Goal: Task Accomplishment & Management: Use online tool/utility

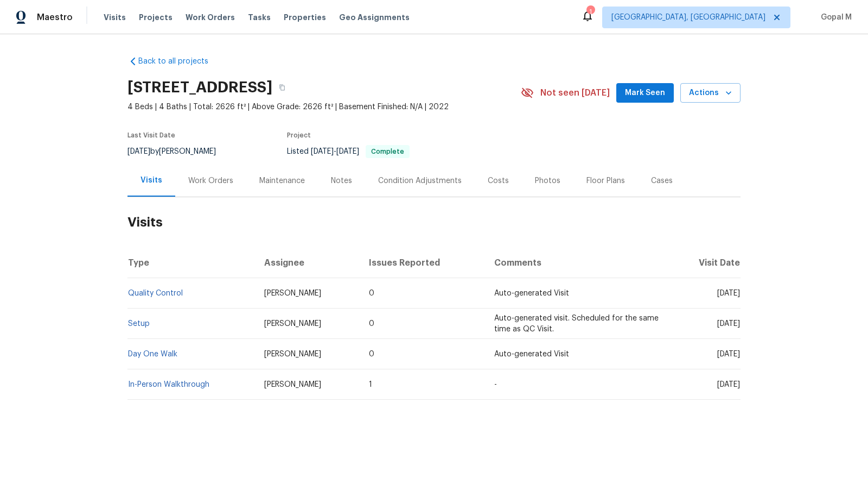
click at [223, 181] on div "Work Orders" at bounding box center [210, 180] width 45 height 11
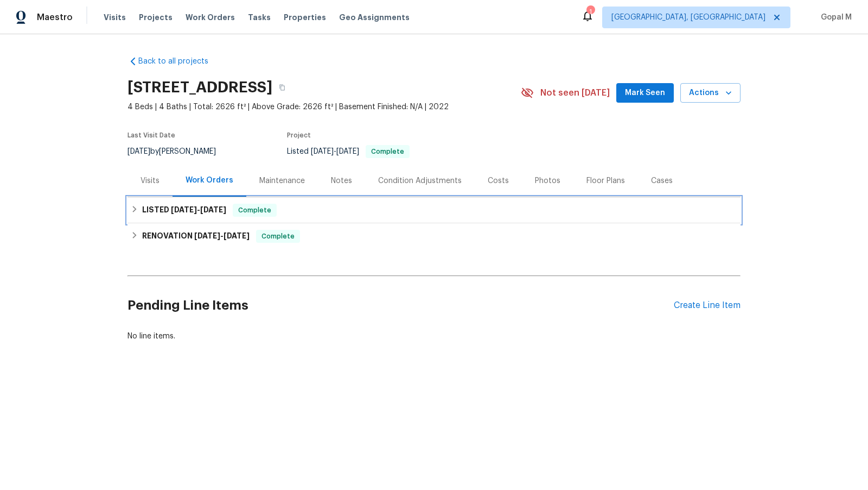
click at [398, 208] on div "LISTED [DATE] - [DATE] Complete" at bounding box center [434, 210] width 607 height 13
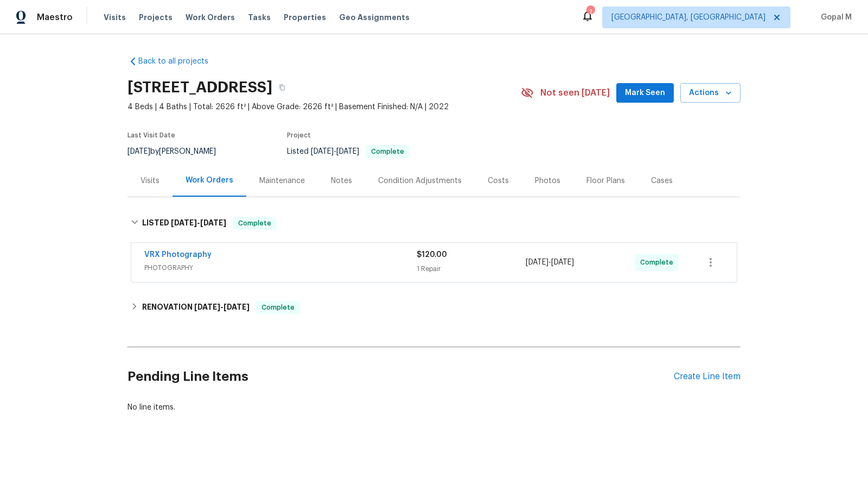
click at [149, 181] on div "Visits" at bounding box center [150, 180] width 19 height 11
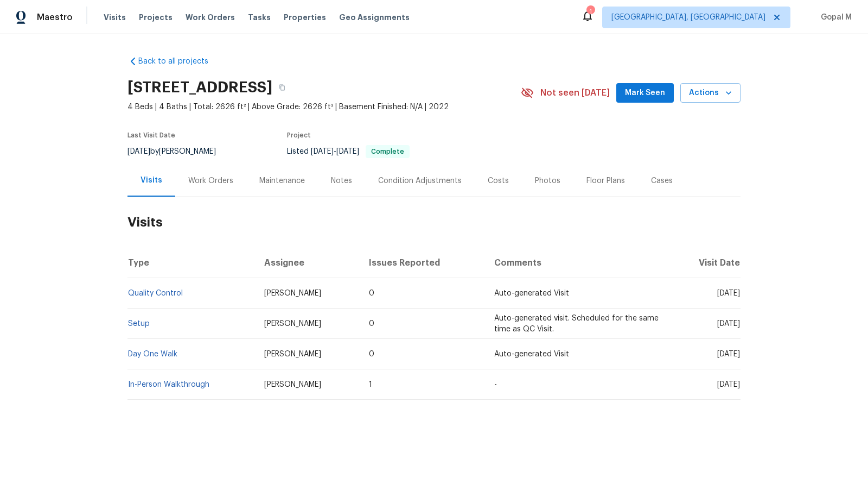
click at [218, 180] on div "Work Orders" at bounding box center [210, 180] width 45 height 11
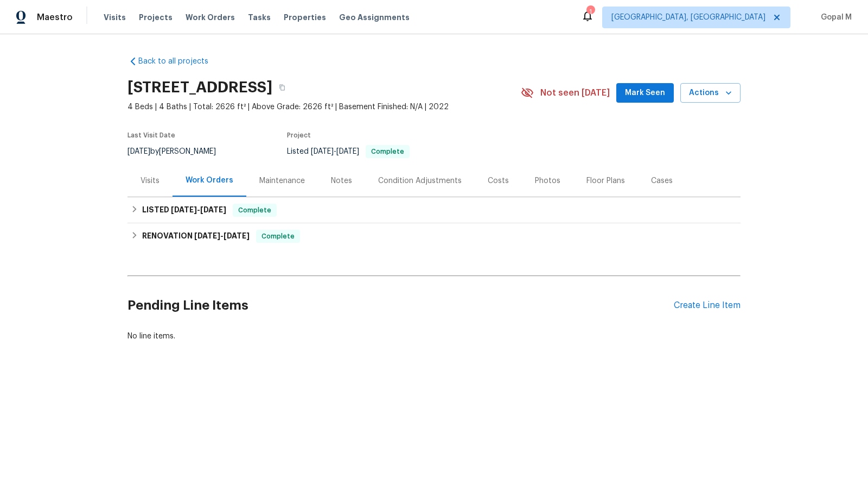
click at [153, 177] on div "Visits" at bounding box center [150, 180] width 19 height 11
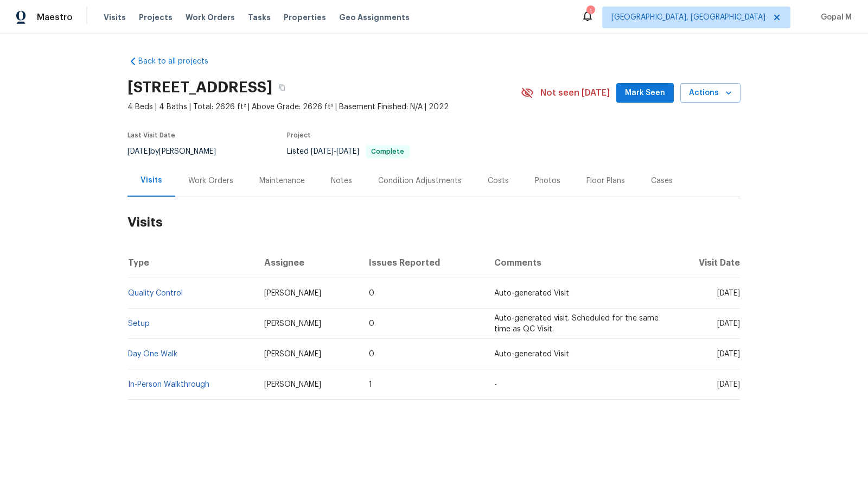
click at [224, 174] on div "Work Orders" at bounding box center [210, 180] width 71 height 32
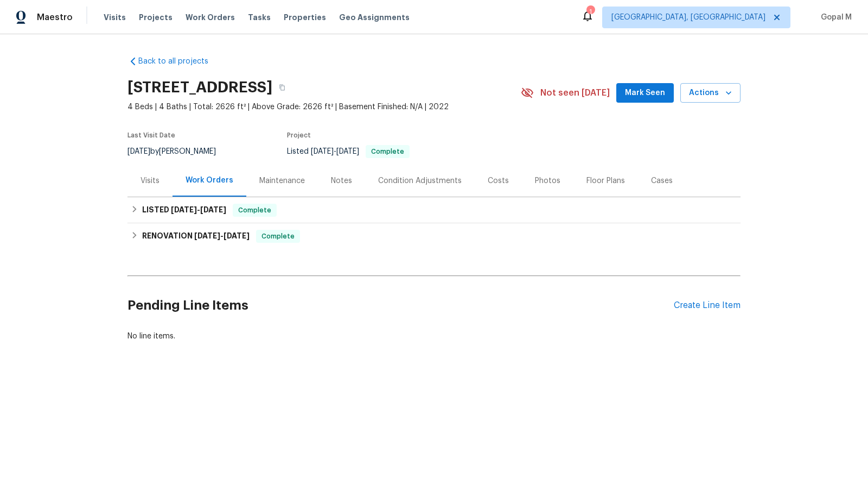
click at [657, 180] on div "Cases" at bounding box center [662, 180] width 22 height 11
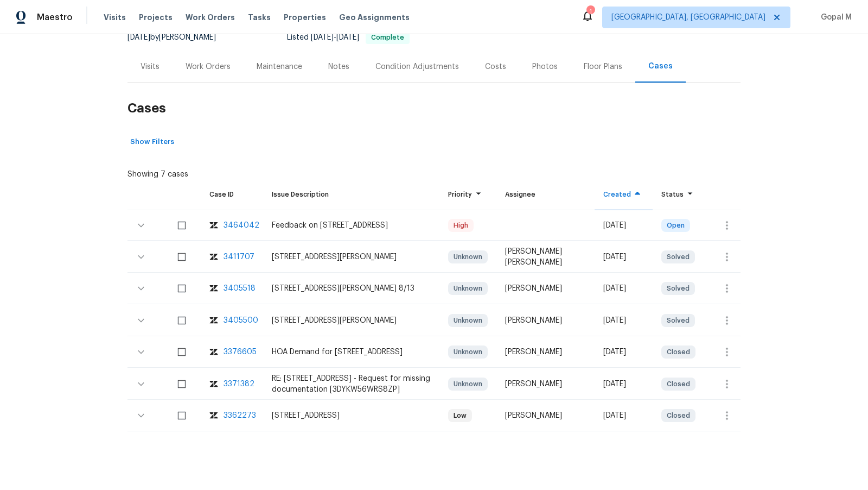
scroll to position [129, 0]
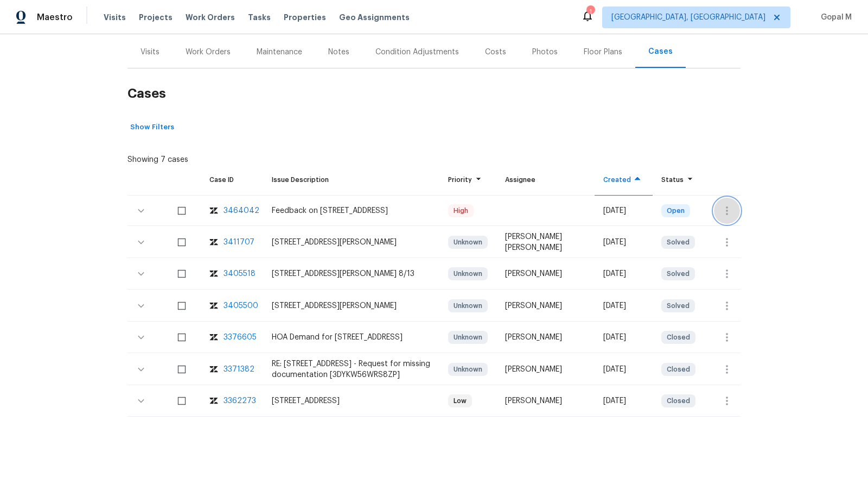
click at [723, 198] on button "button" at bounding box center [727, 211] width 26 height 26
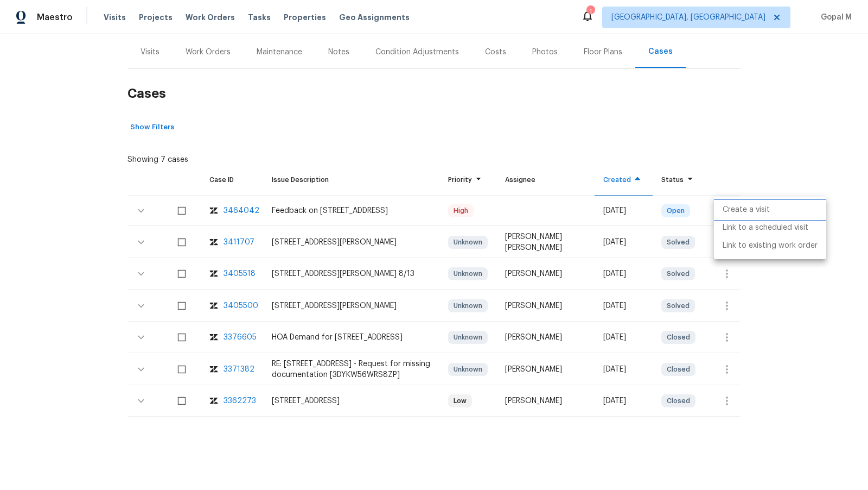
click at [727, 206] on li "Create a visit" at bounding box center [770, 210] width 112 height 18
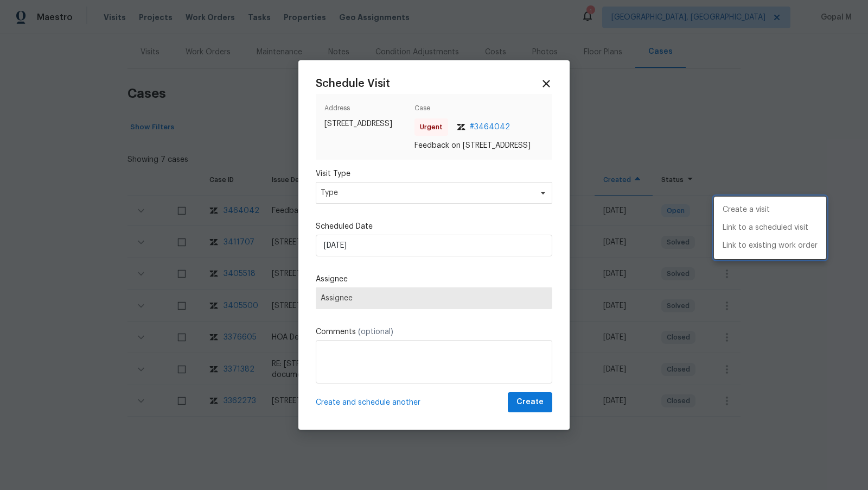
click at [476, 197] on div at bounding box center [434, 245] width 868 height 490
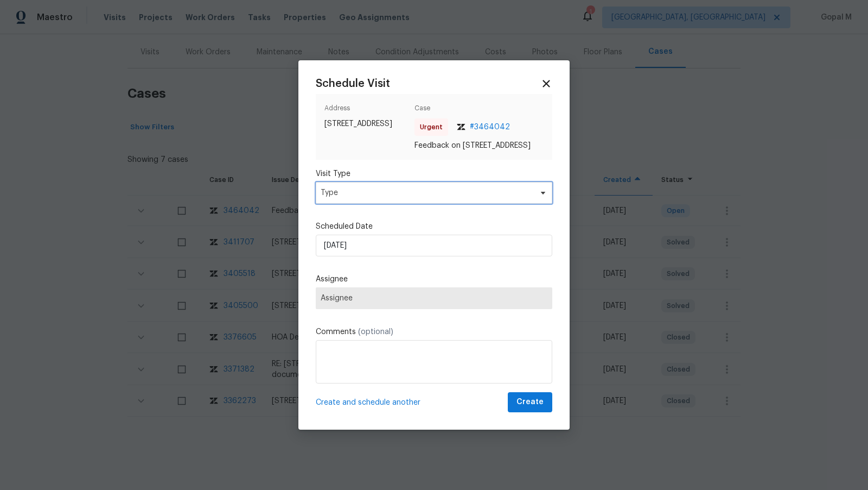
click at [476, 197] on span "Type" at bounding box center [426, 192] width 211 height 11
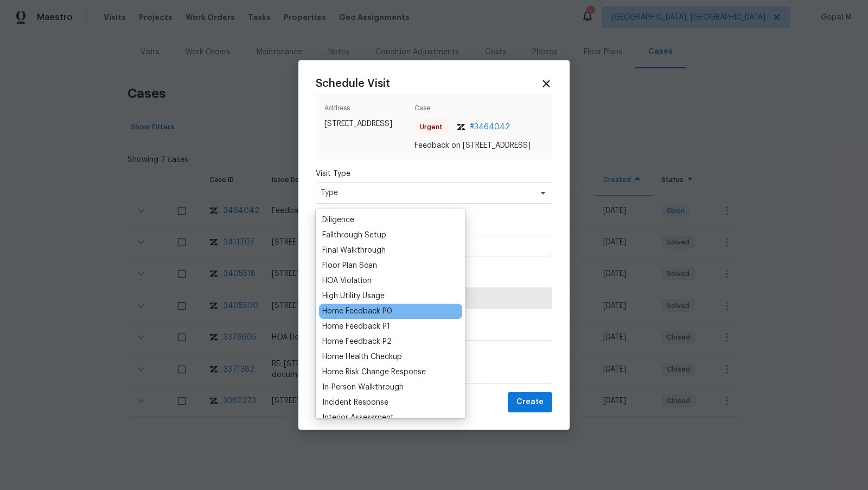
scroll to position [243, 0]
click at [383, 323] on div "Home Feedback P1" at bounding box center [356, 325] width 68 height 11
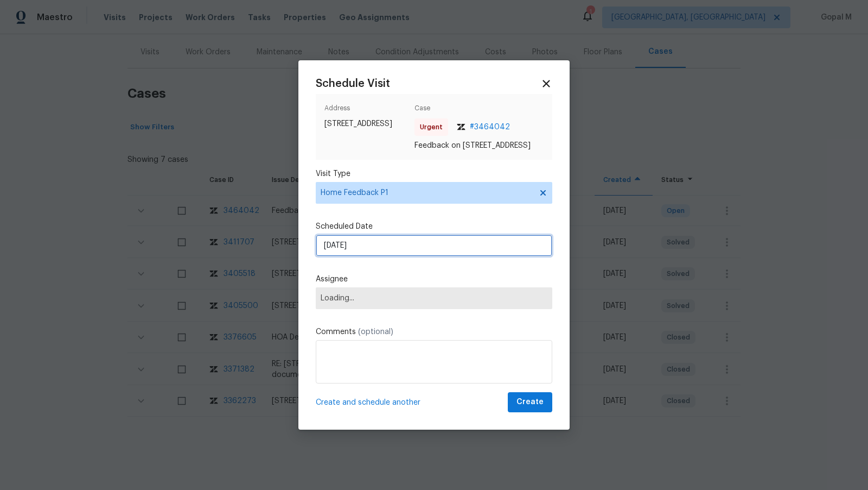
click at [389, 251] on input "[DATE]" at bounding box center [434, 245] width 237 height 22
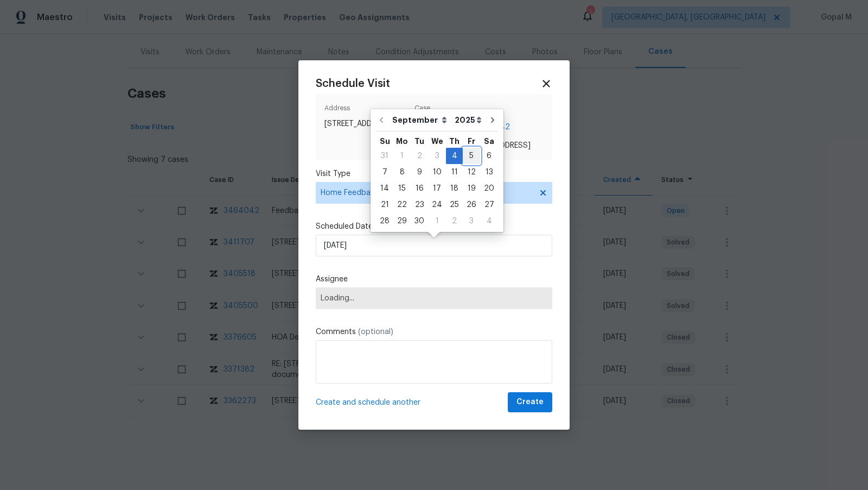
click at [467, 153] on div "5" at bounding box center [471, 155] width 17 height 15
type input "[DATE]"
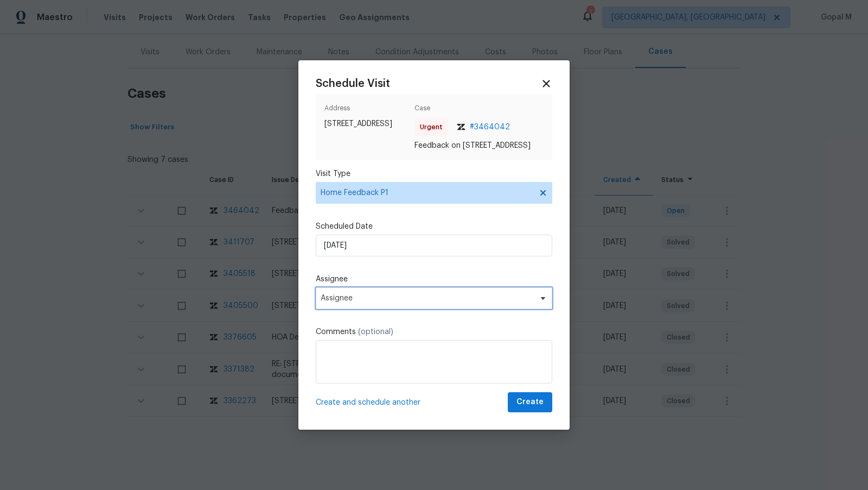
click at [381, 302] on span "Assignee" at bounding box center [427, 298] width 213 height 9
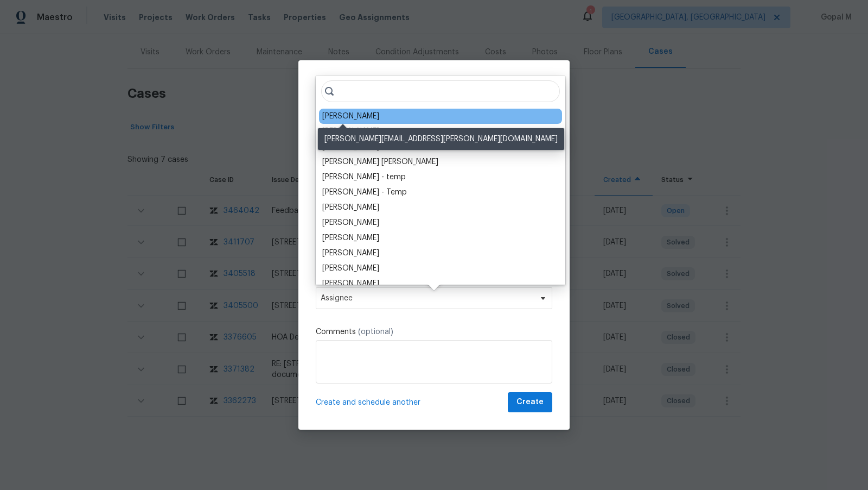
click at [353, 112] on div "[PERSON_NAME]" at bounding box center [350, 116] width 57 height 11
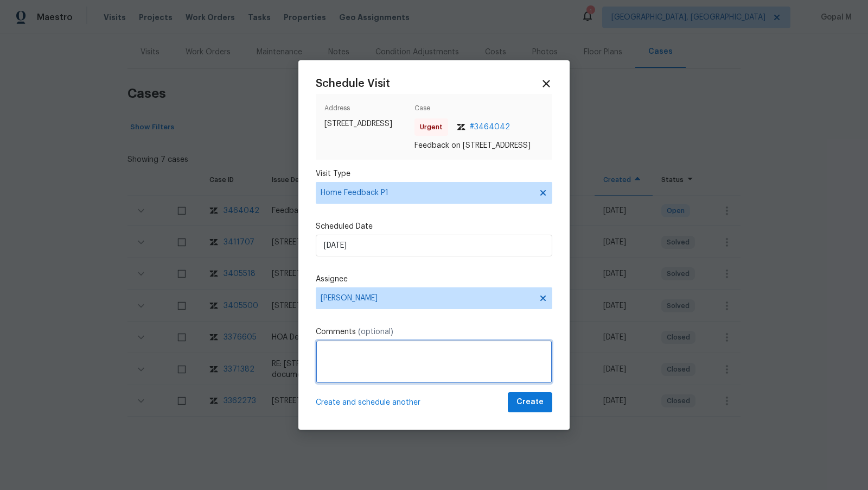
click at [414, 363] on textarea at bounding box center [434, 361] width 237 height 43
paste textarea "Back sliding door lock would not engage properly"
type textarea "The Back sliding door lock would not lock. Please address this issue ASAP and s…"
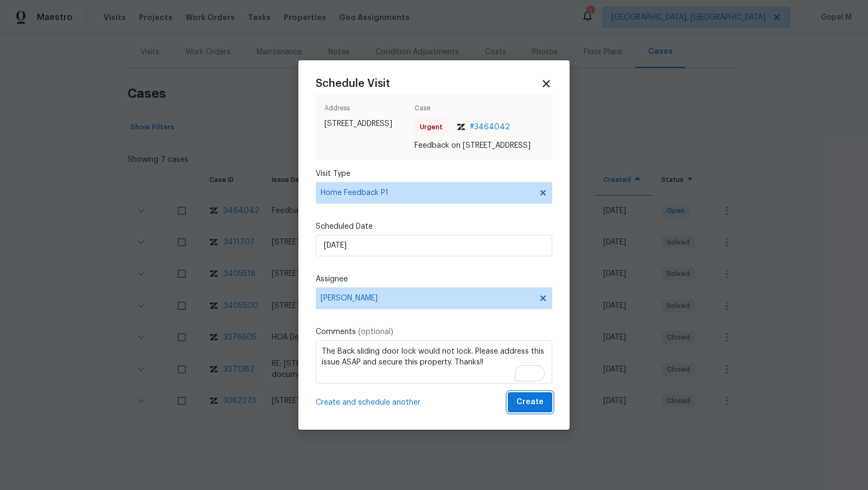
click at [515, 411] on button "Create" at bounding box center [530, 402] width 45 height 20
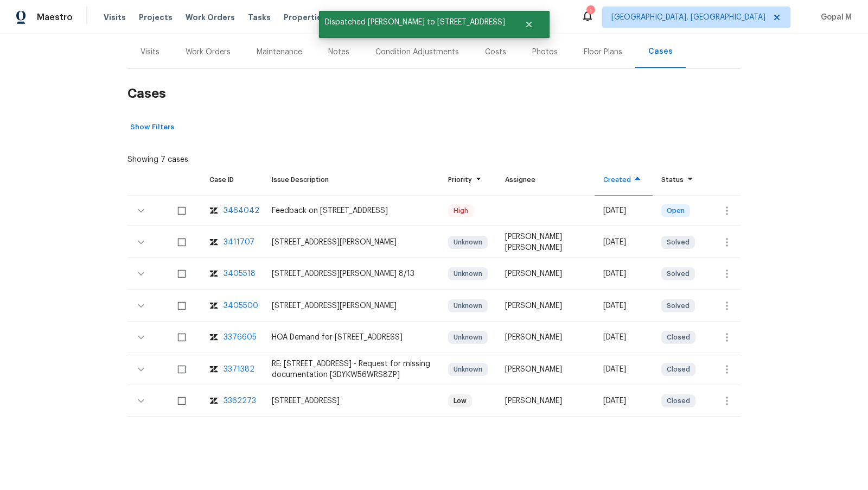
click at [148, 58] on div "Visits" at bounding box center [150, 52] width 45 height 32
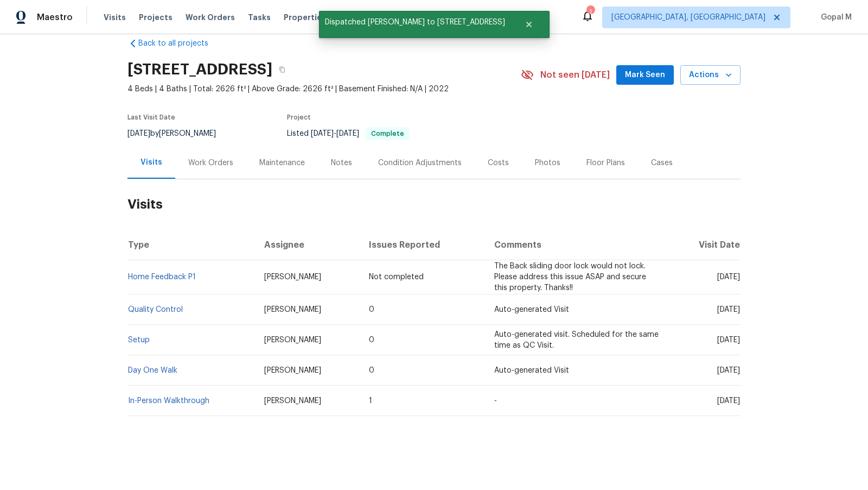
scroll to position [17, 0]
drag, startPoint x: 199, startPoint y: 276, endPoint x: 130, endPoint y: 274, distance: 69.0
click at [130, 274] on td "Home Feedback P1" at bounding box center [192, 278] width 128 height 34
copy link "Home Feedback P1"
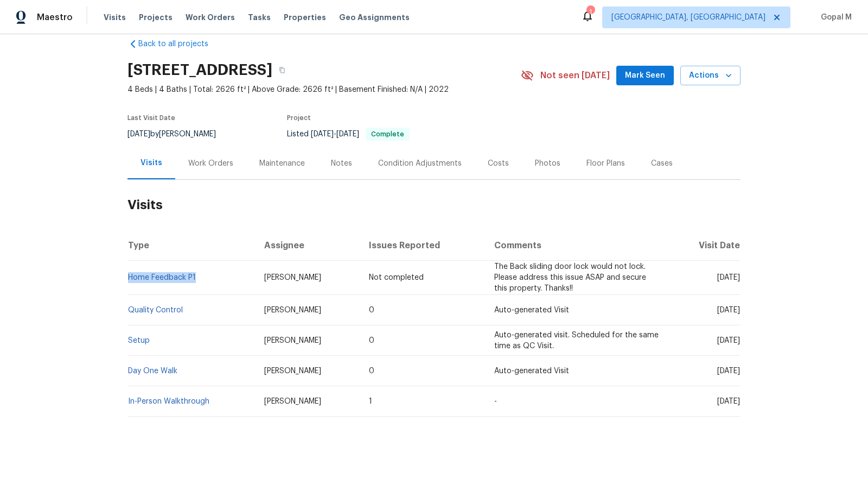
drag, startPoint x: 163, startPoint y: 132, endPoint x: 118, endPoint y: 130, distance: 45.7
click at [118, 130] on div "Back to all projects [STREET_ADDRESS] 4 Beds | 4 Baths | Total: 2626 ft² | Abov…" at bounding box center [434, 261] width 868 height 455
copy span "[DATE]"
click at [192, 164] on div "Work Orders" at bounding box center [210, 163] width 45 height 11
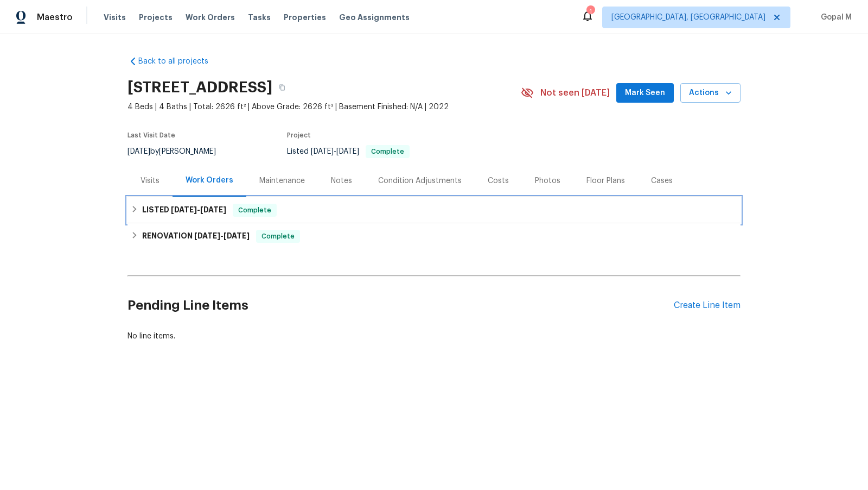
click at [538, 211] on div "LISTED [DATE] - [DATE] Complete" at bounding box center [434, 210] width 607 height 13
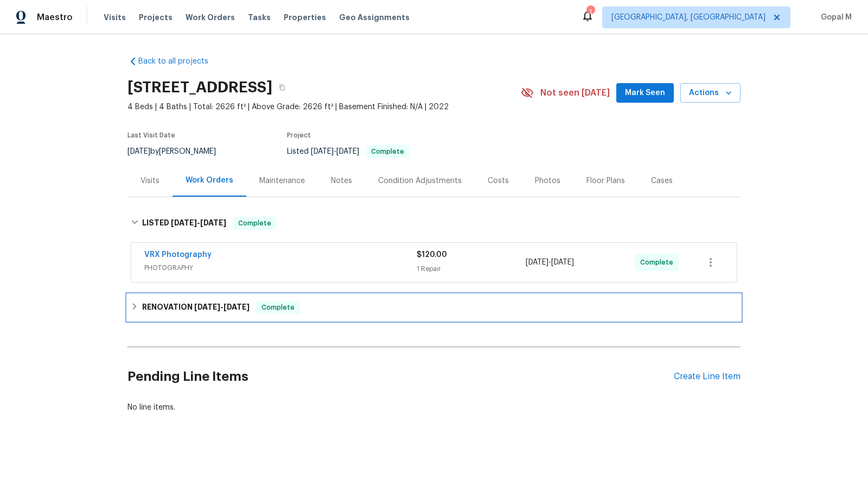
click at [563, 298] on div "RENOVATION [DATE] - [DATE] Complete" at bounding box center [434, 307] width 613 height 26
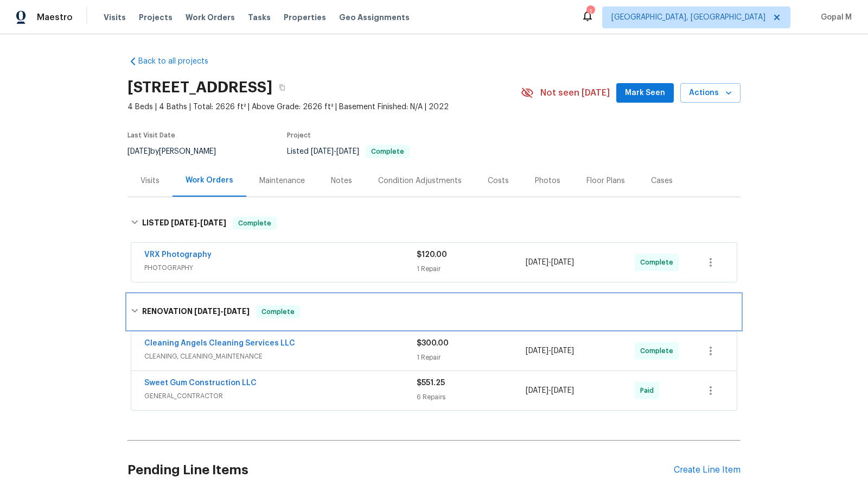
scroll to position [53, 0]
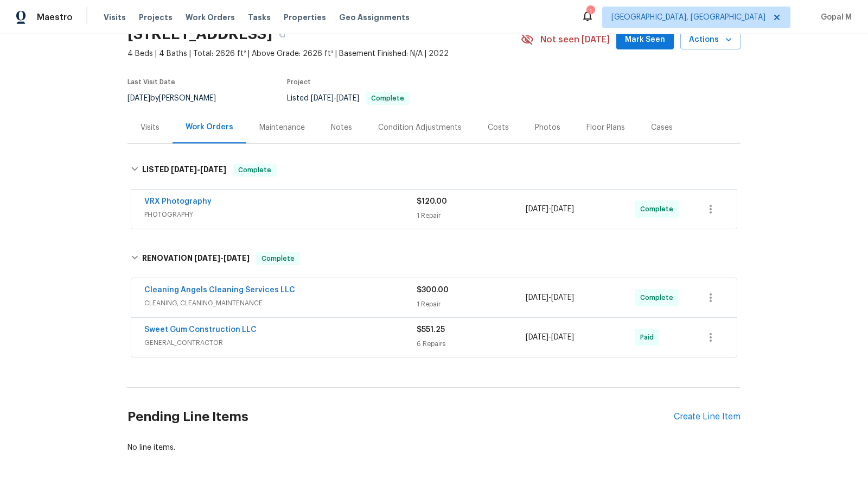
drag, startPoint x: 605, startPoint y: 296, endPoint x: 525, endPoint y: 297, distance: 80.3
click at [525, 297] on div "Cleaning Angels Cleaning Services LLC CLEANING, CLEANING_MAINTENANCE $300.00 1 …" at bounding box center [421, 297] width 554 height 26
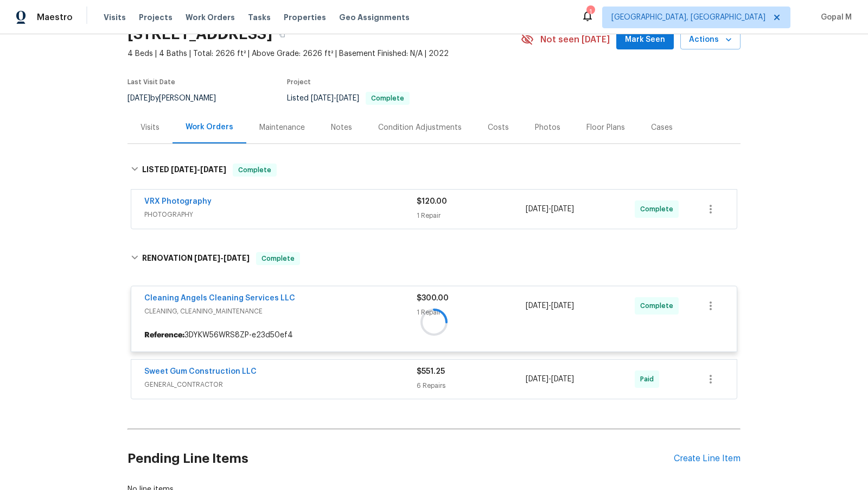
copy div "[DATE] - [DATE]"
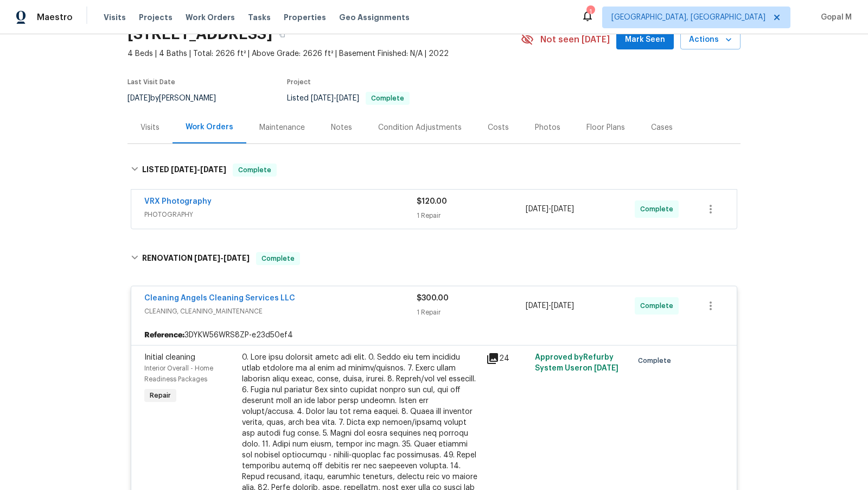
click at [141, 130] on div "Visits" at bounding box center [150, 127] width 19 height 11
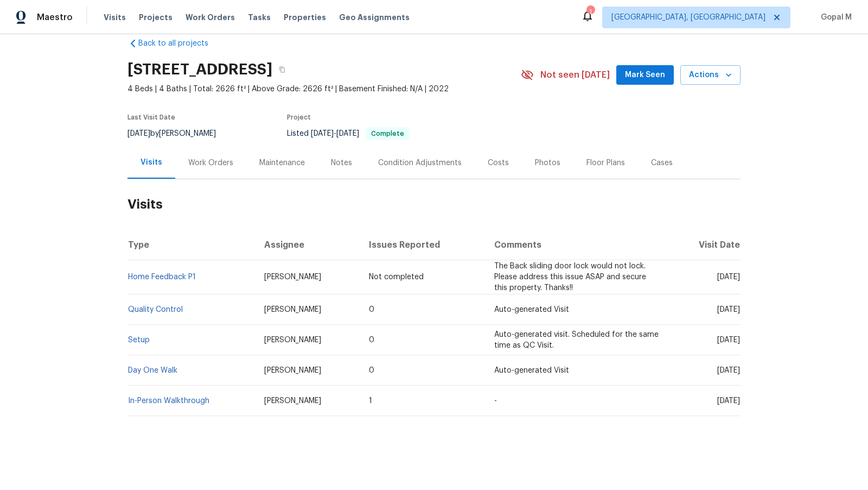
scroll to position [17, 0]
